Goal: Use online tool/utility

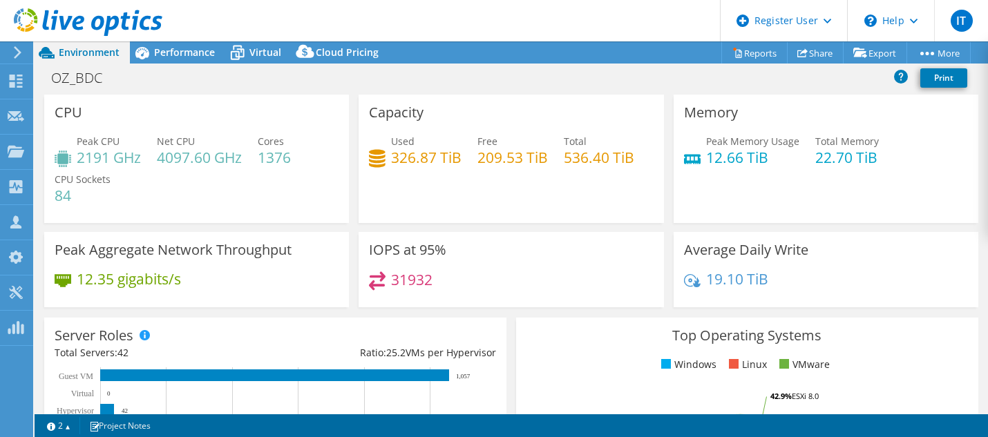
select select "USD"
click at [147, 44] on div at bounding box center [81, 23] width 162 height 46
click at [154, 50] on span "Performance" at bounding box center [184, 52] width 61 height 13
